Goal: Check status

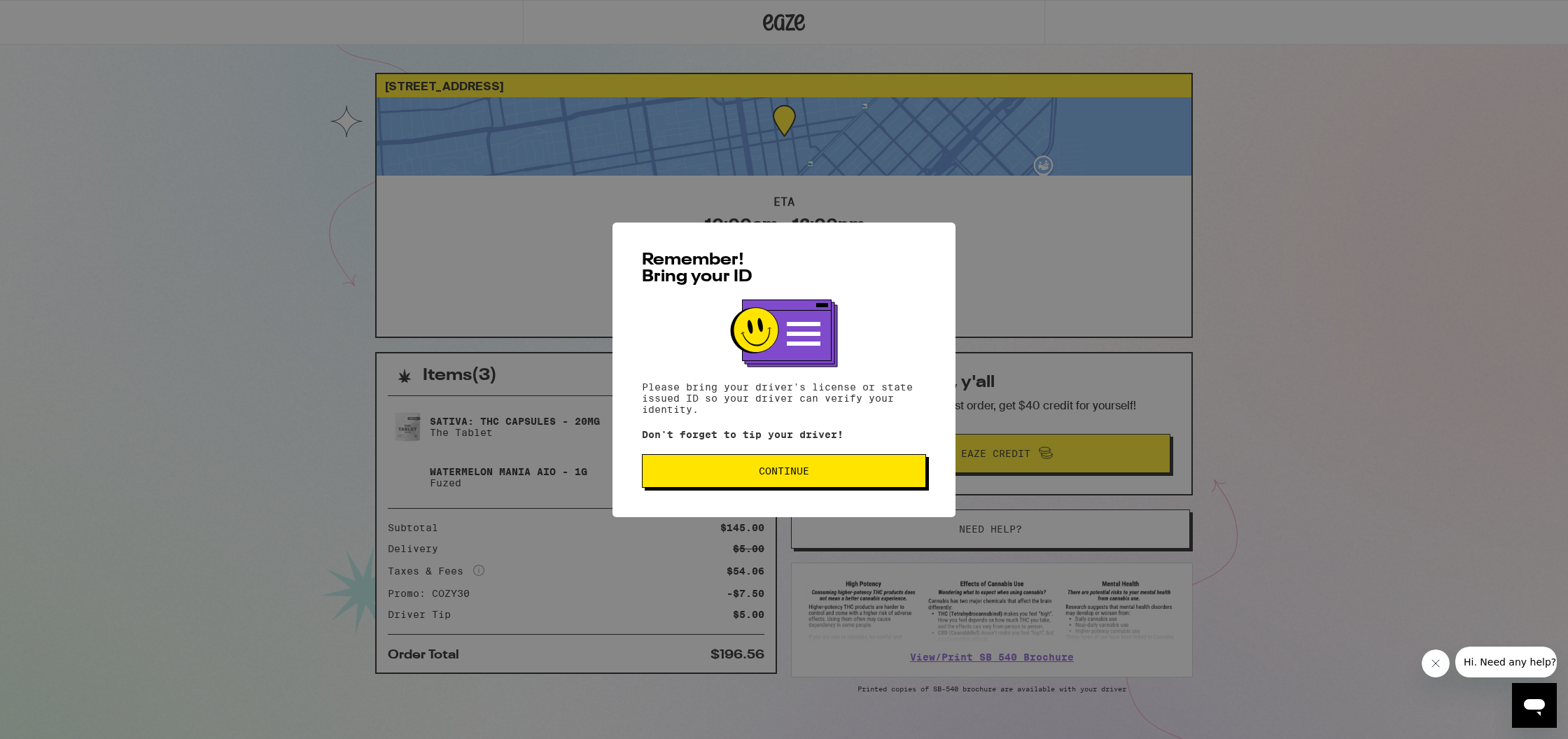
click at [744, 476] on span "Continue" at bounding box center [784, 471] width 261 height 10
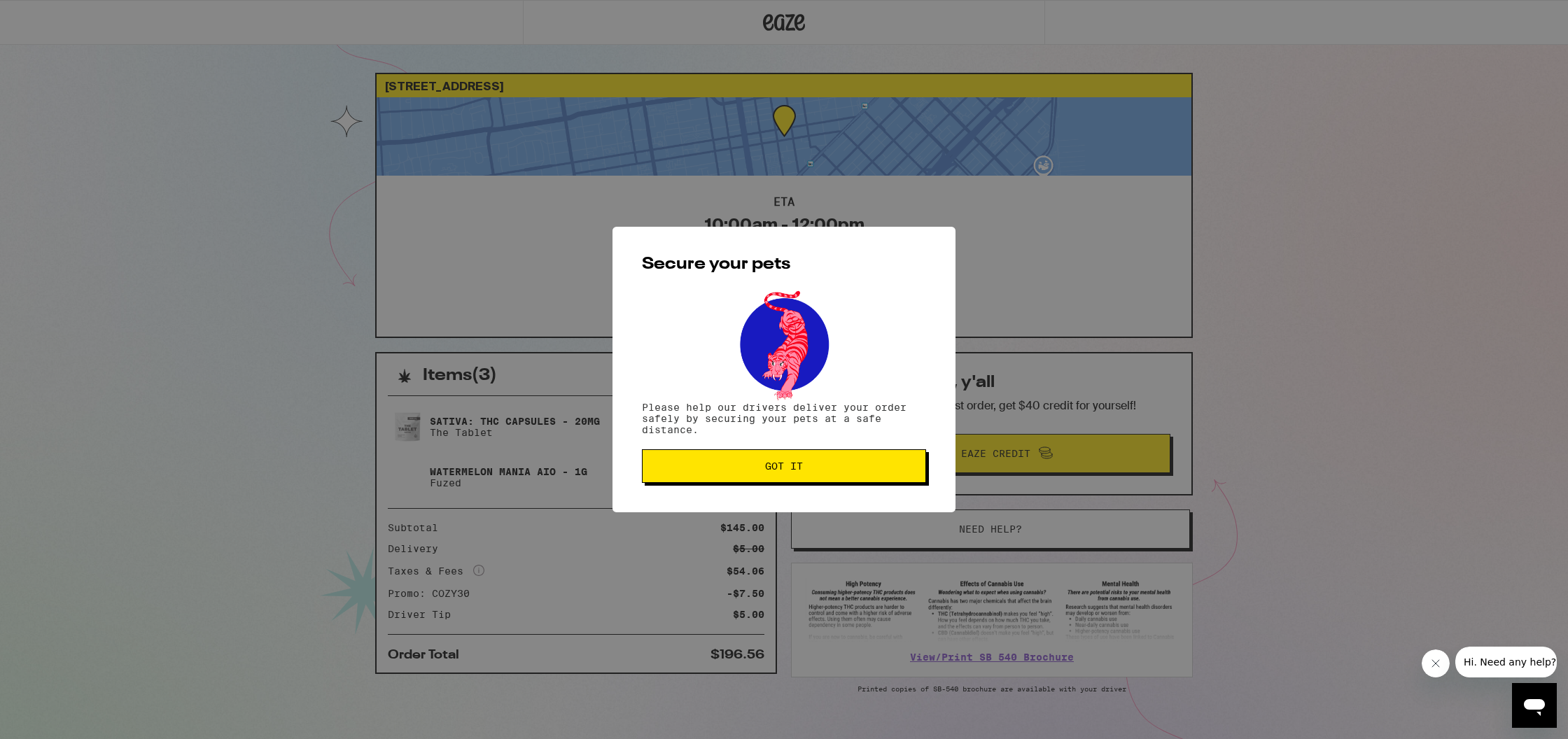
click at [744, 477] on button "Got it" at bounding box center [784, 466] width 284 height 34
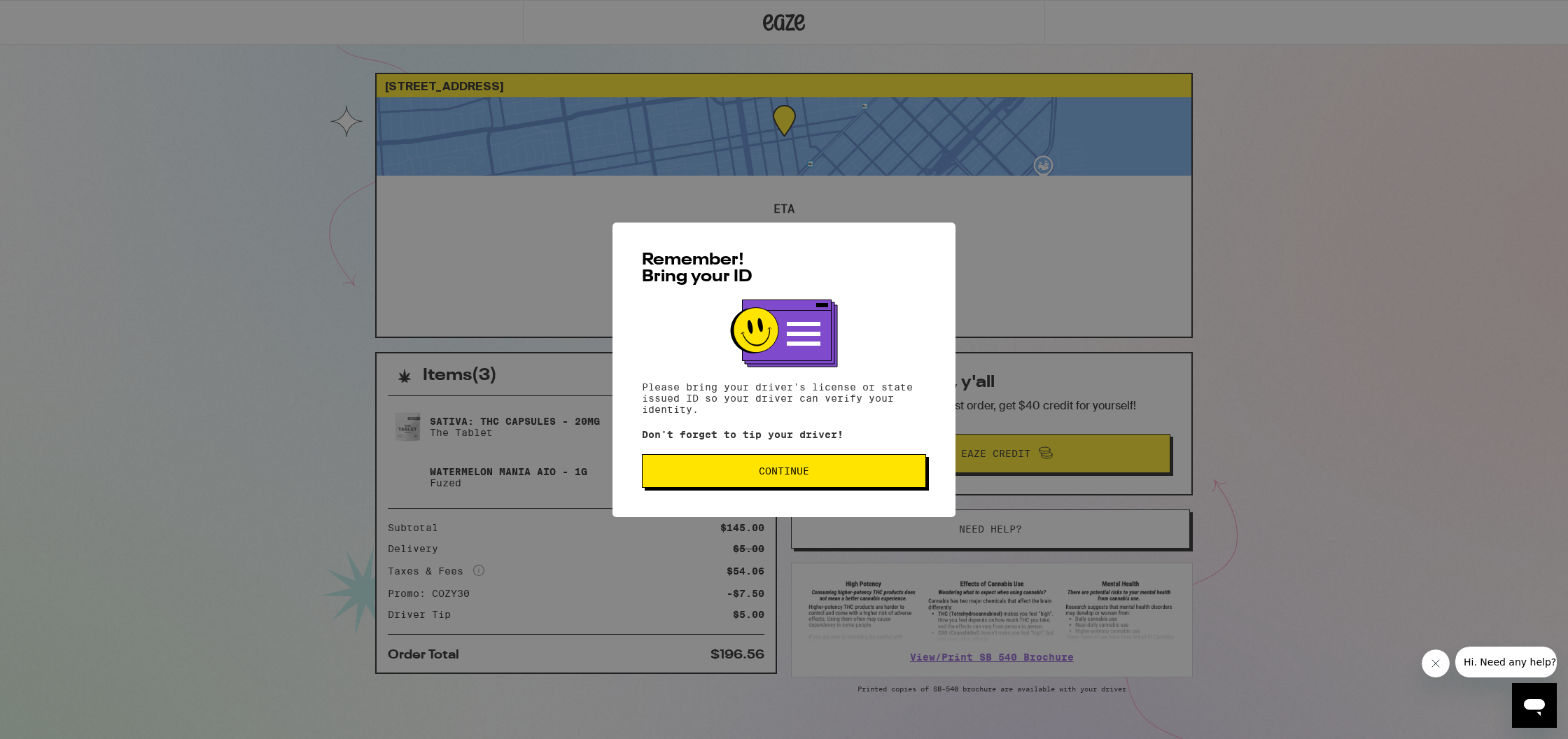
click at [711, 474] on span "Continue" at bounding box center [784, 471] width 261 height 10
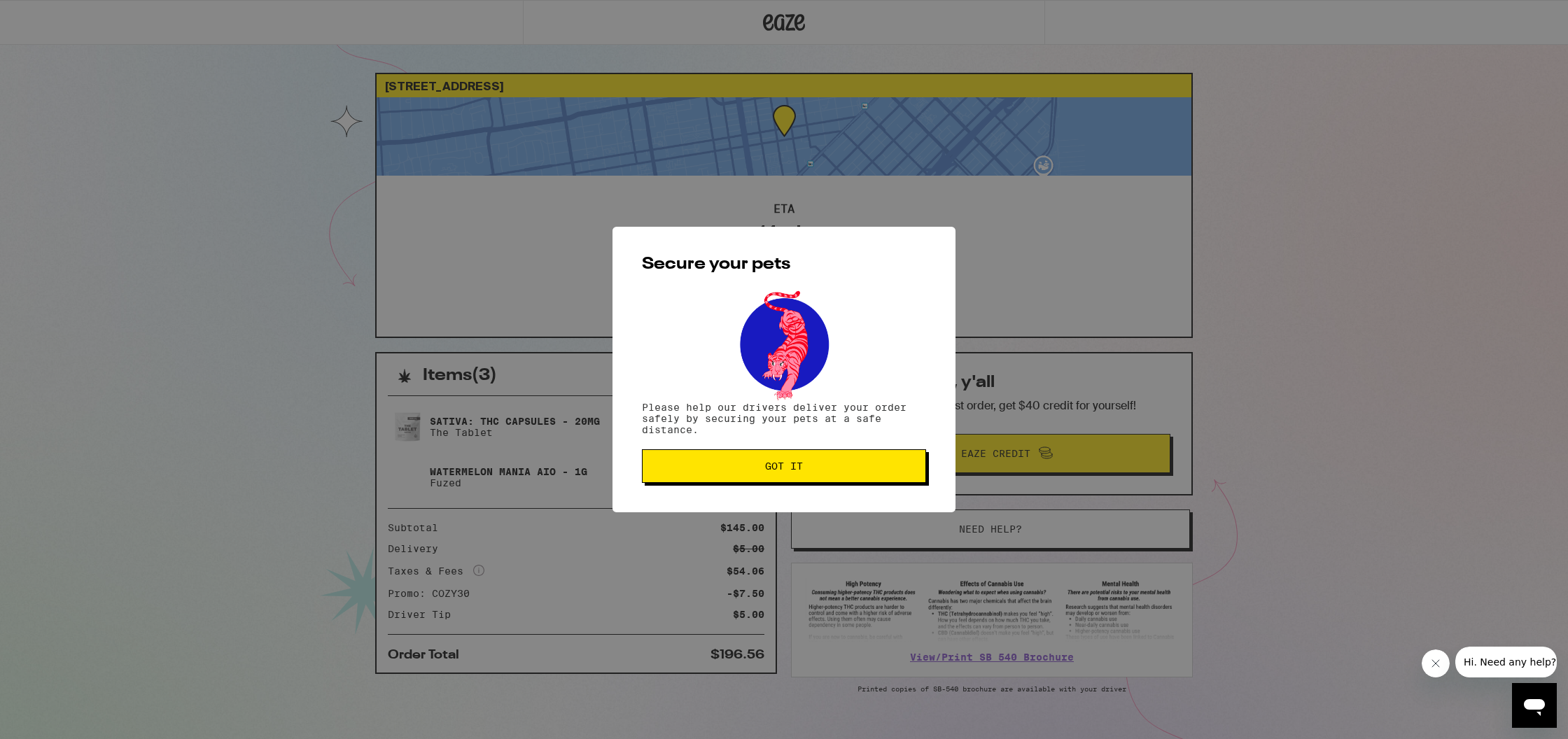
click at [711, 474] on button "Got it" at bounding box center [784, 466] width 284 height 34
